Goal: Complete application form

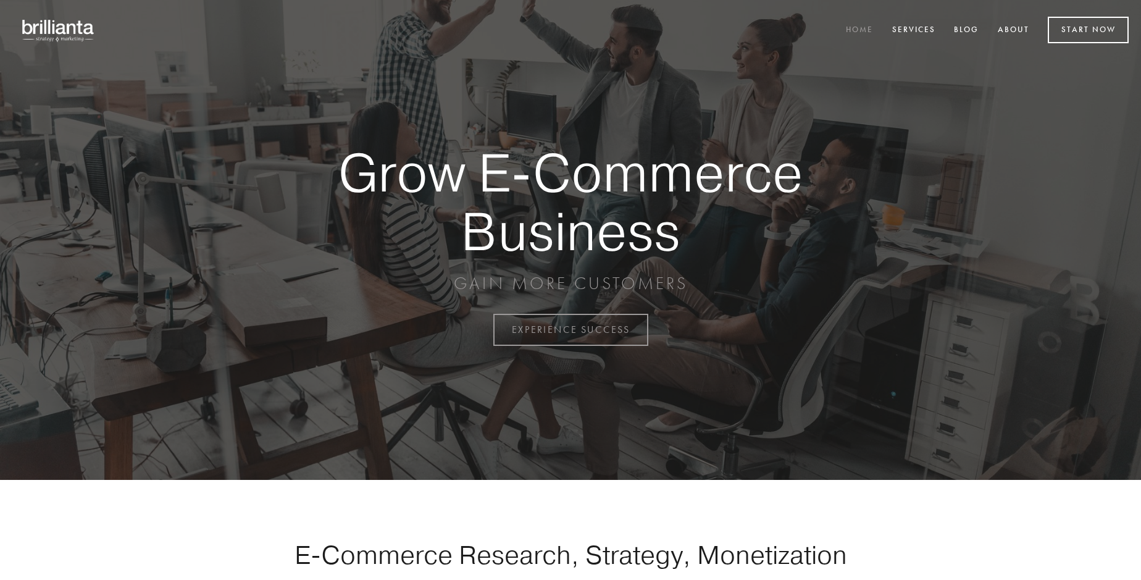
scroll to position [3236, 0]
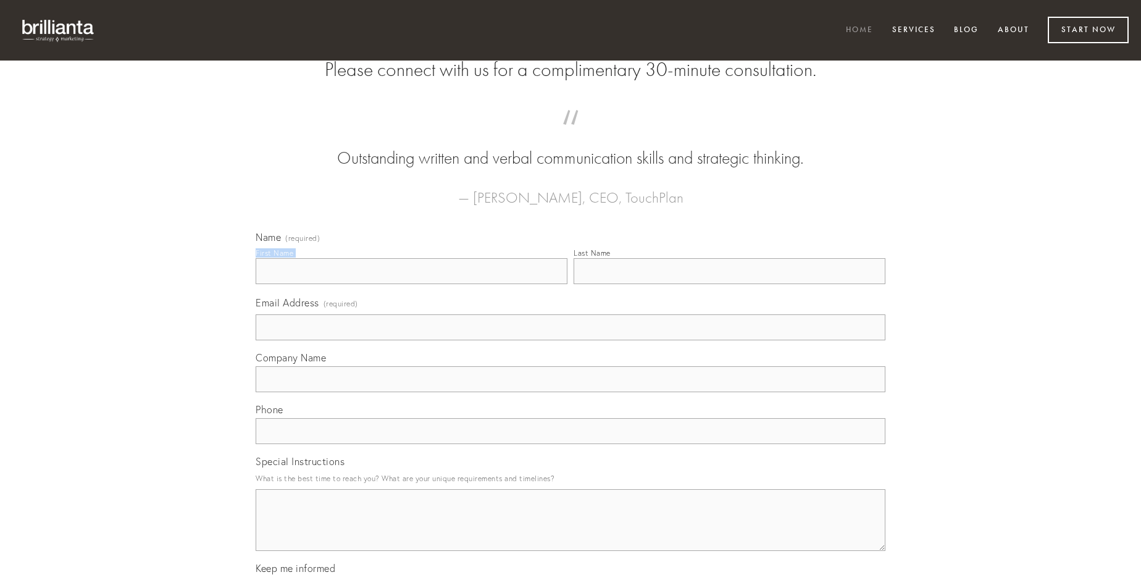
type input "[PERSON_NAME]"
click at [729, 284] on input "Last Name" at bounding box center [729, 271] width 312 height 26
type input "[PERSON_NAME]"
click at [570, 340] on input "Email Address (required)" at bounding box center [571, 327] width 630 height 26
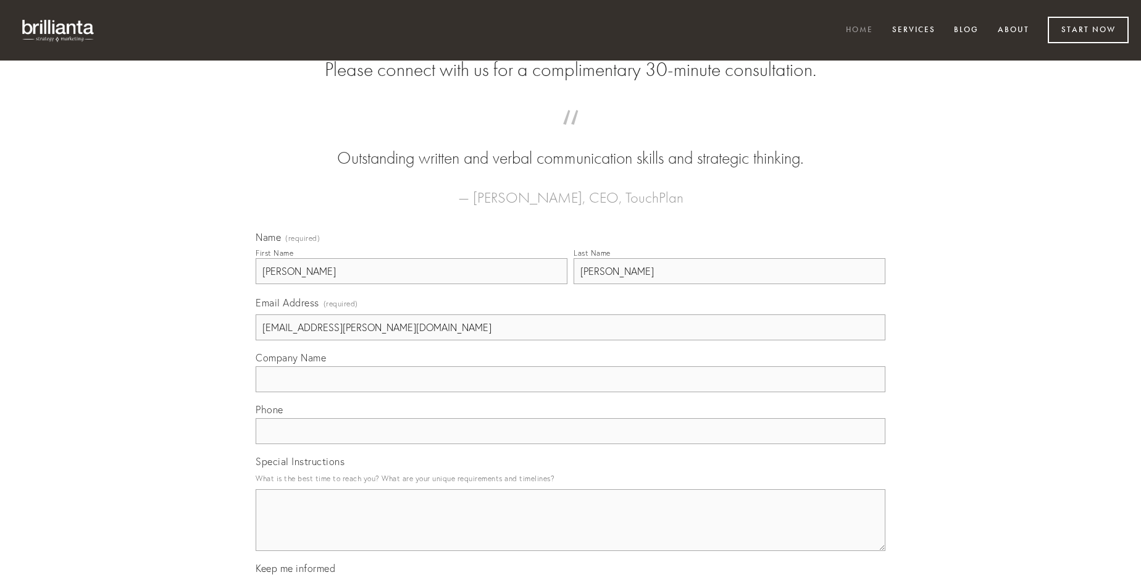
type input "[EMAIL_ADDRESS][PERSON_NAME][DOMAIN_NAME]"
click at [570, 392] on input "Company Name" at bounding box center [571, 379] width 630 height 26
type input "viscus"
click at [570, 444] on input "text" at bounding box center [571, 431] width 630 height 26
click at [570, 531] on textarea "Special Instructions" at bounding box center [571, 520] width 630 height 62
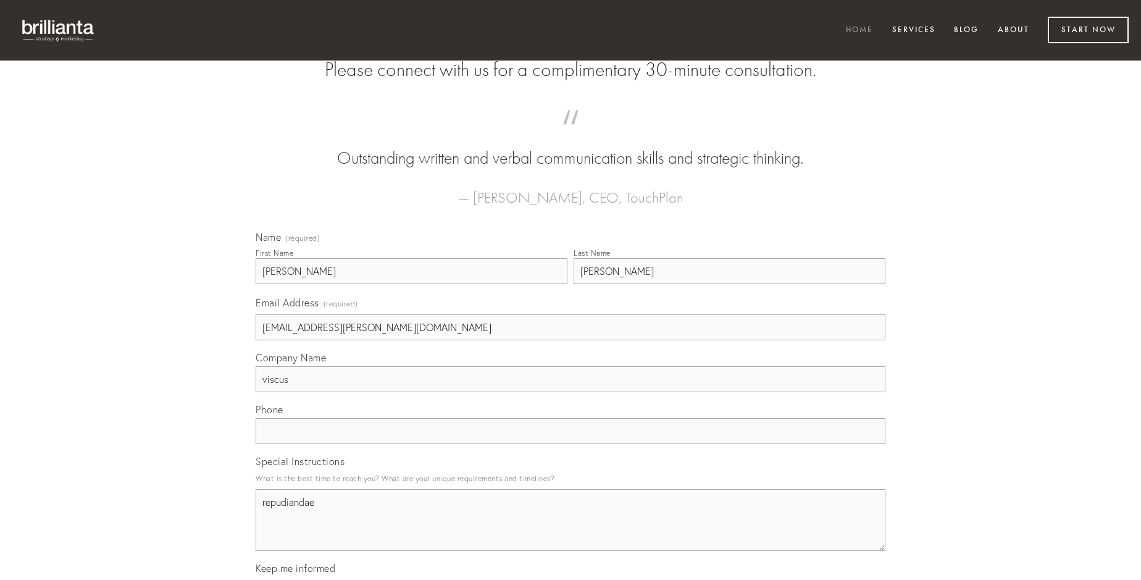
type textarea "repudiandae"
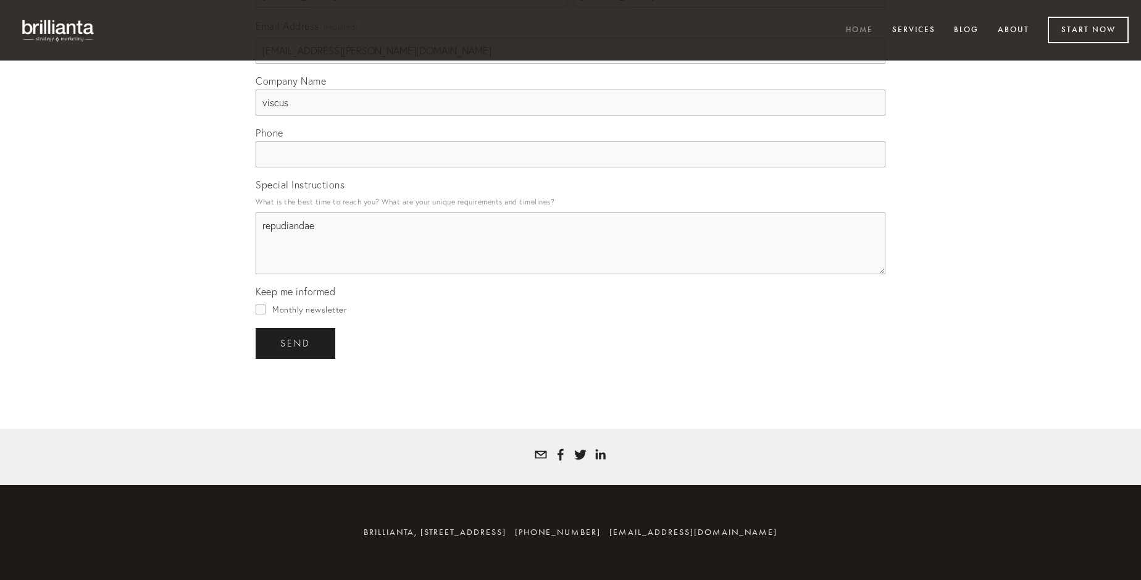
click at [296, 343] on span "send" at bounding box center [295, 343] width 30 height 11
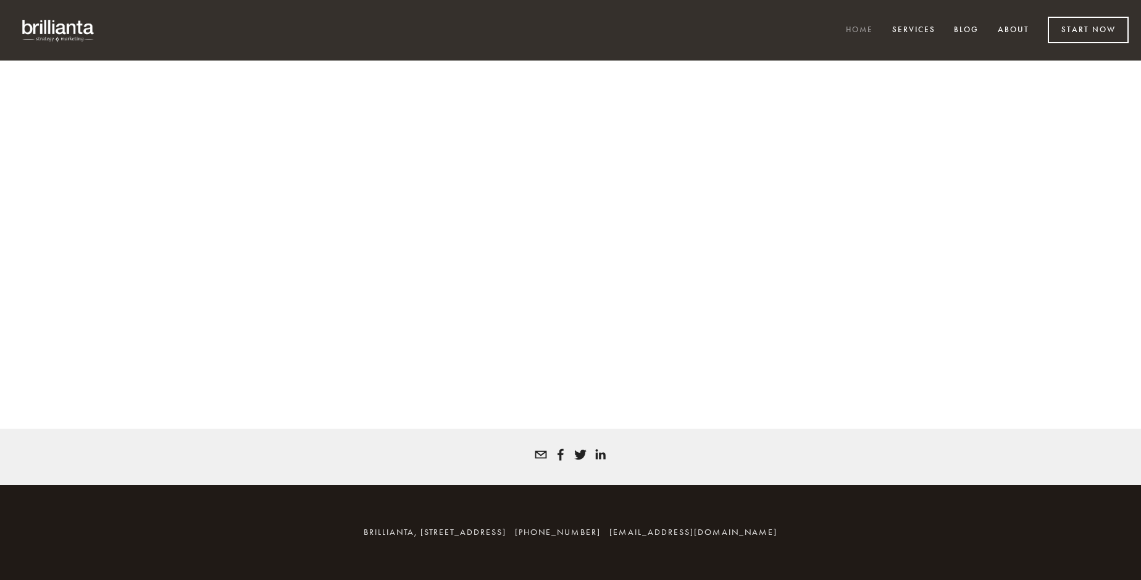
scroll to position [3219, 0]
